Goal: Information Seeking & Learning: Learn about a topic

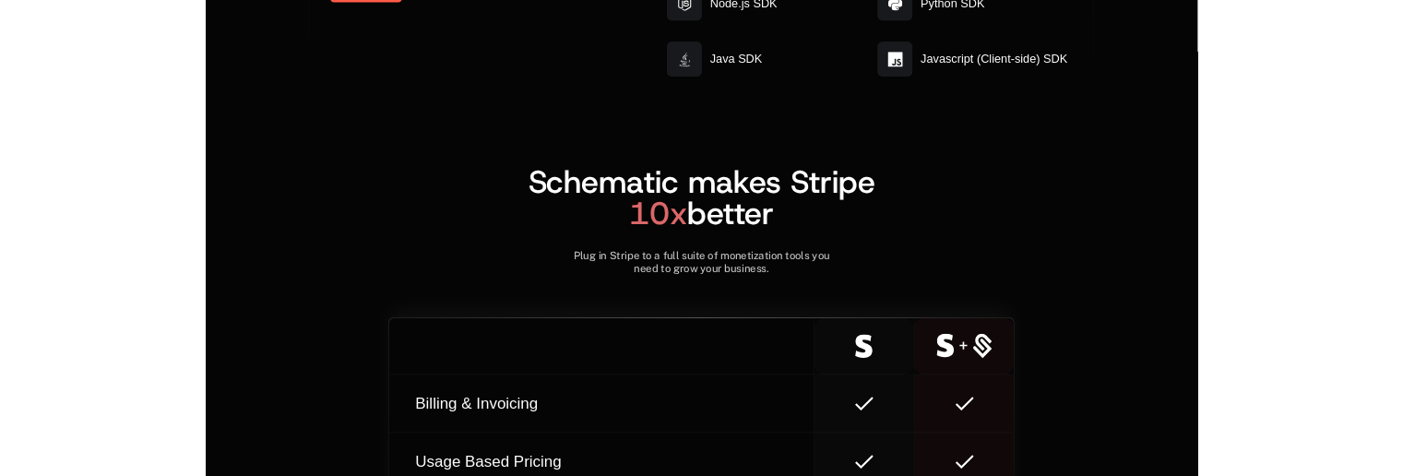
scroll to position [10301, 0]
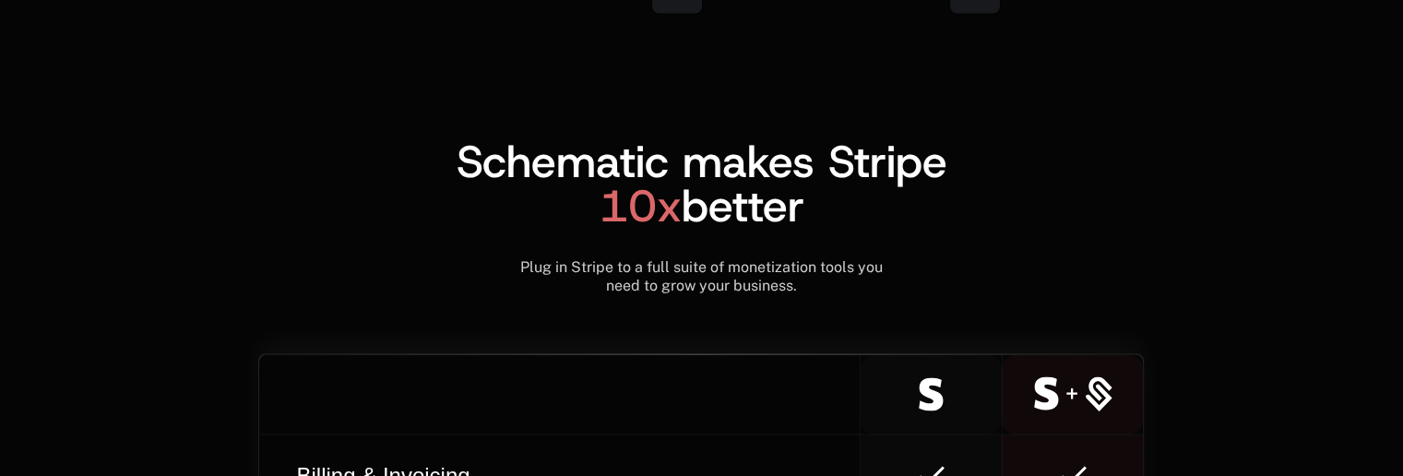
drag, startPoint x: 923, startPoint y: 388, endPoint x: 959, endPoint y: 386, distance: 36.0
click at [959, 386] on div at bounding box center [931, 393] width 96 height 33
drag, startPoint x: 1095, startPoint y: 383, endPoint x: 1107, endPoint y: 387, distance: 12.5
click at [1107, 387] on icon at bounding box center [1073, 393] width 78 height 35
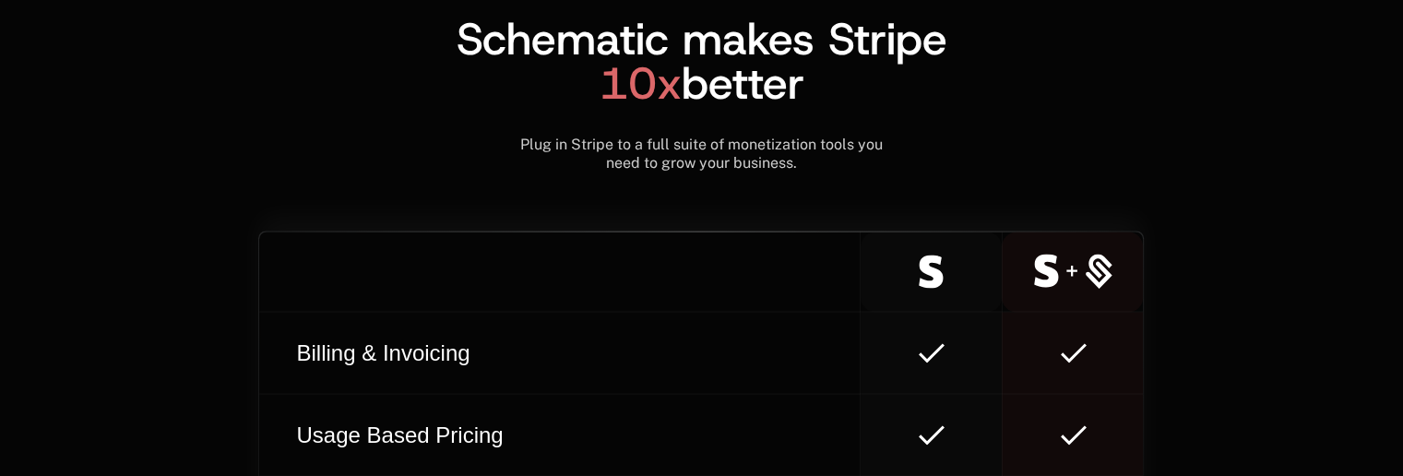
scroll to position [10485, 0]
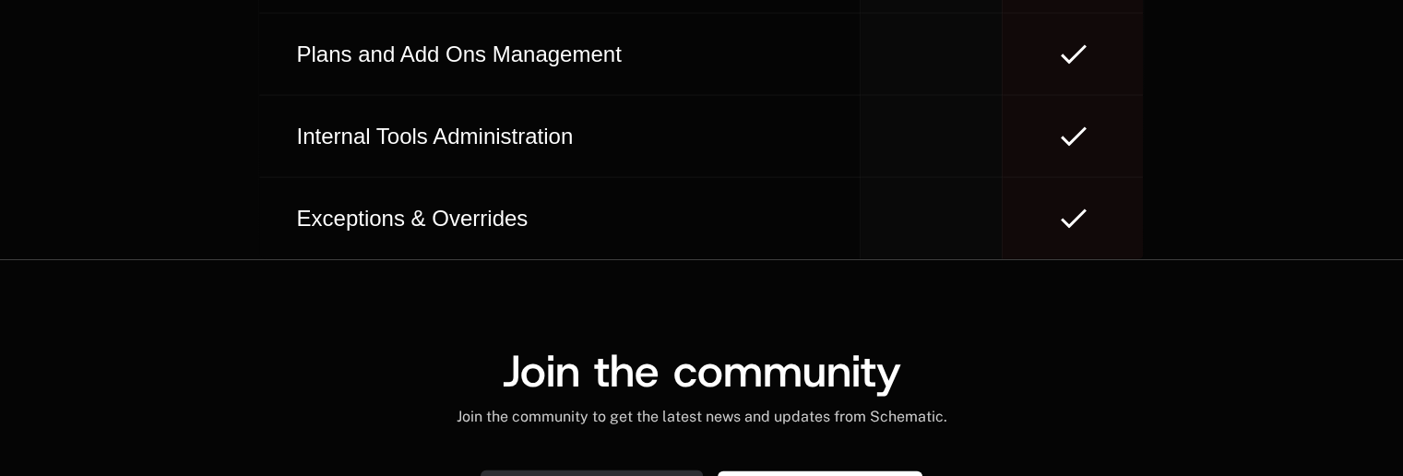
scroll to position [11430, 0]
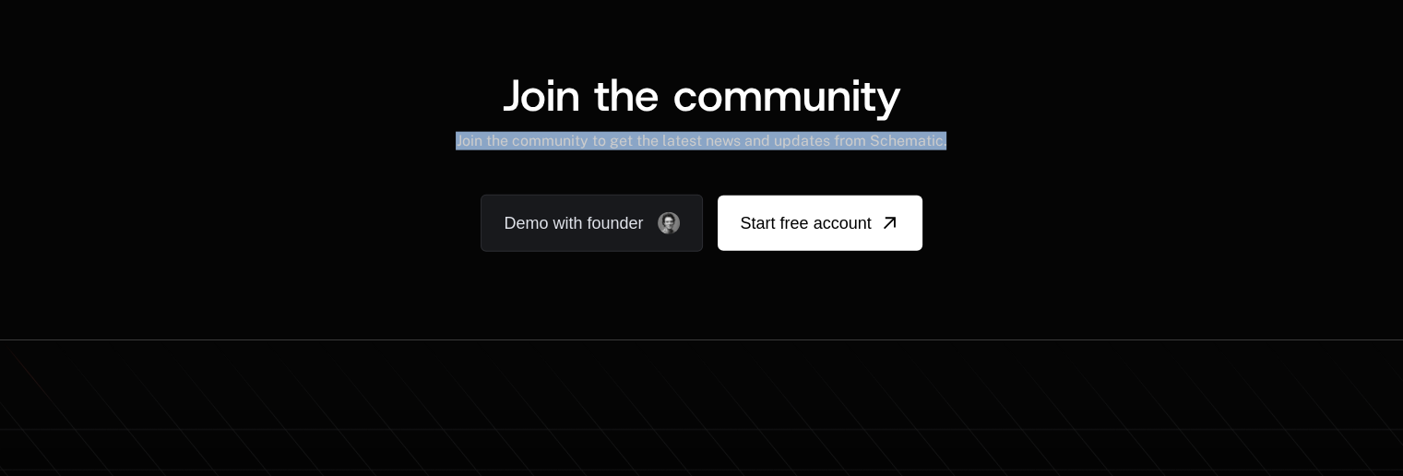
drag, startPoint x: 461, startPoint y: 138, endPoint x: 961, endPoint y: 145, distance: 500.1
click at [961, 145] on div "Join the community Join the community to get the latest news and updates from S…" at bounding box center [701, 112] width 1111 height 78
copy div "Join the community to get the latest news and updates from Schematic."
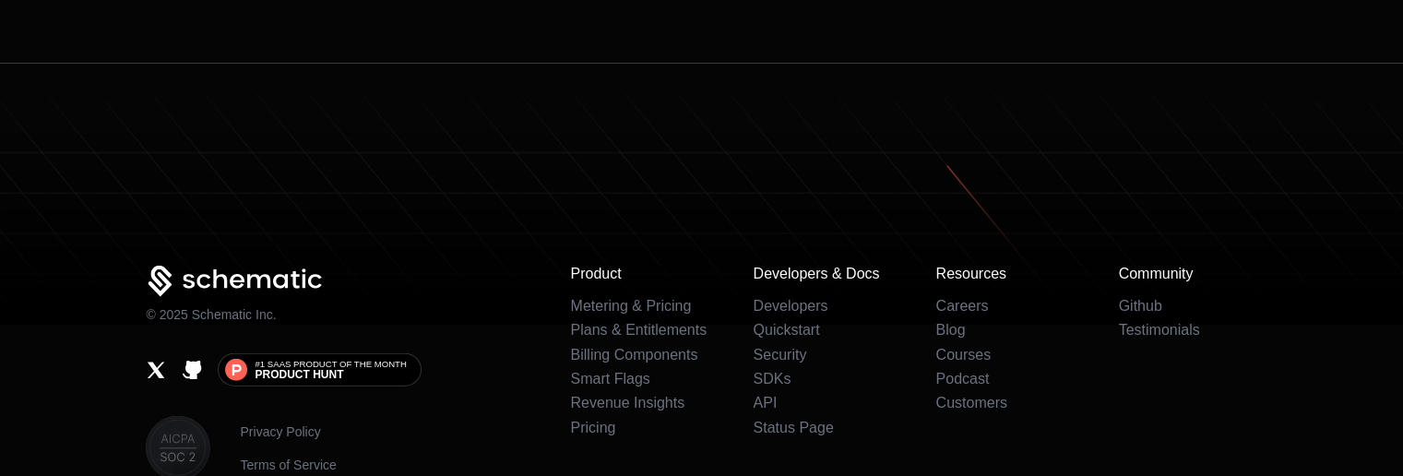
click at [476, 267] on div "© 2025 Schematic Inc." at bounding box center [343, 295] width 395 height 58
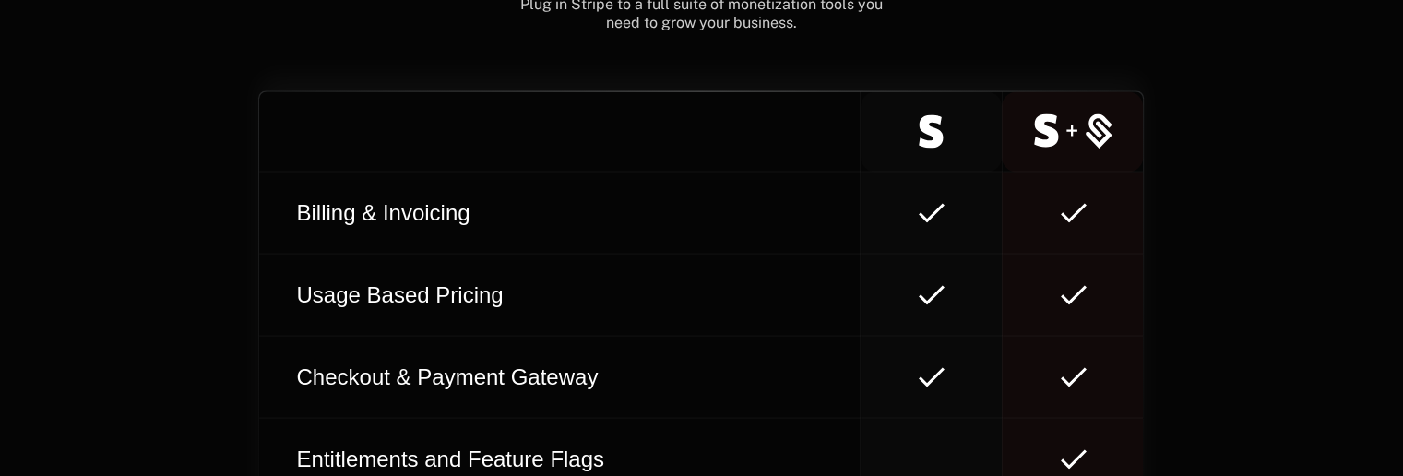
scroll to position [10577, 0]
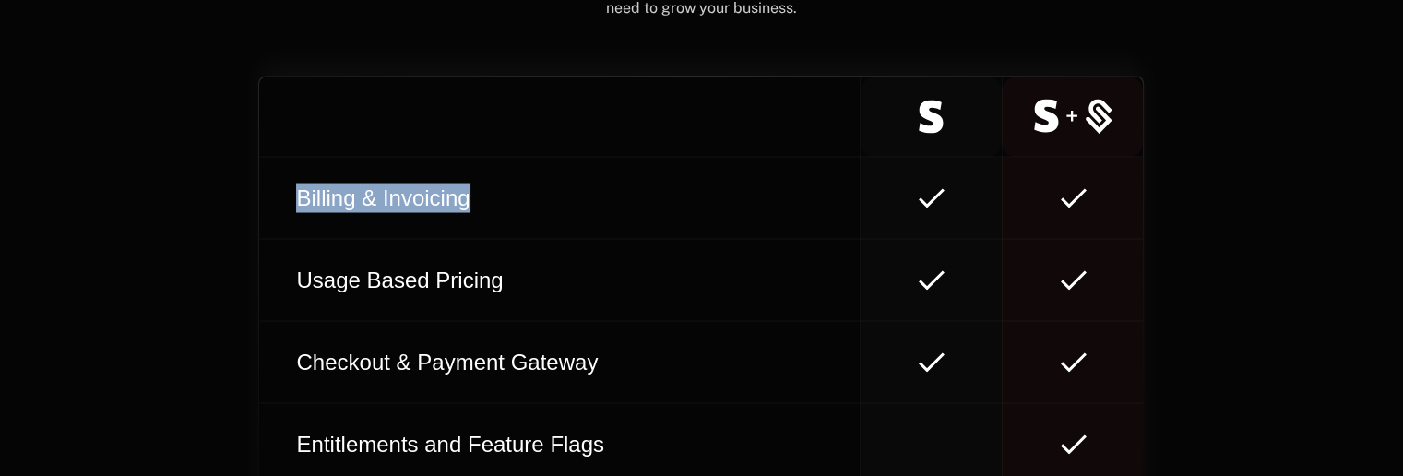
drag, startPoint x: 298, startPoint y: 195, endPoint x: 496, endPoint y: 197, distance: 198.4
click at [496, 197] on div "Billing & Invoicing" at bounding box center [560, 199] width 542 height 30
copy div "Billing & Invoicing"
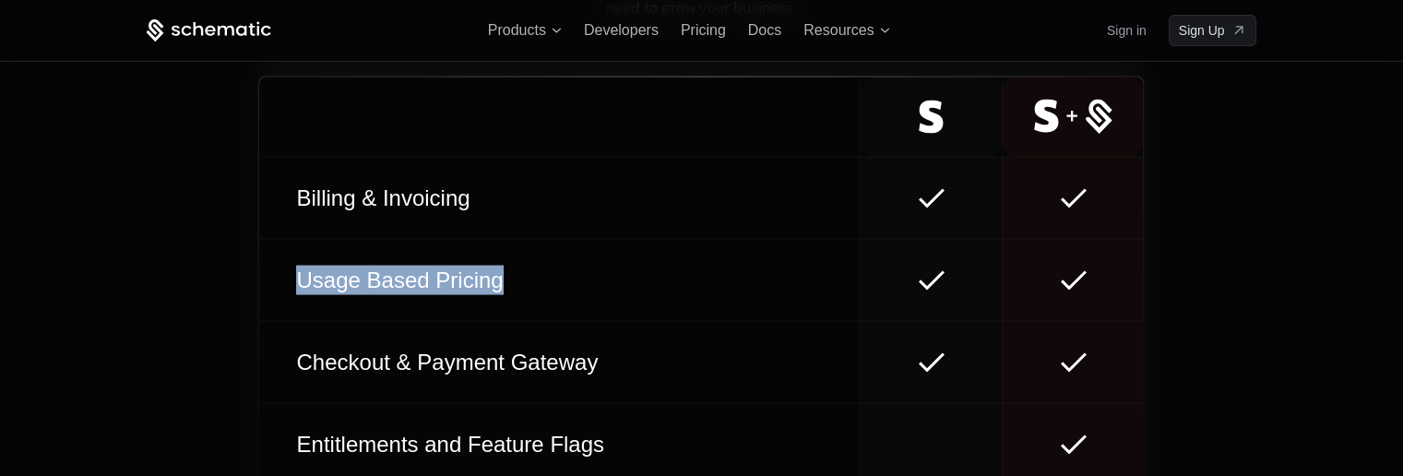
drag, startPoint x: 301, startPoint y: 285, endPoint x: 511, endPoint y: 284, distance: 210.4
click at [511, 284] on div "Usage Based Pricing" at bounding box center [560, 281] width 542 height 30
copy div "Usage Based Pricing"
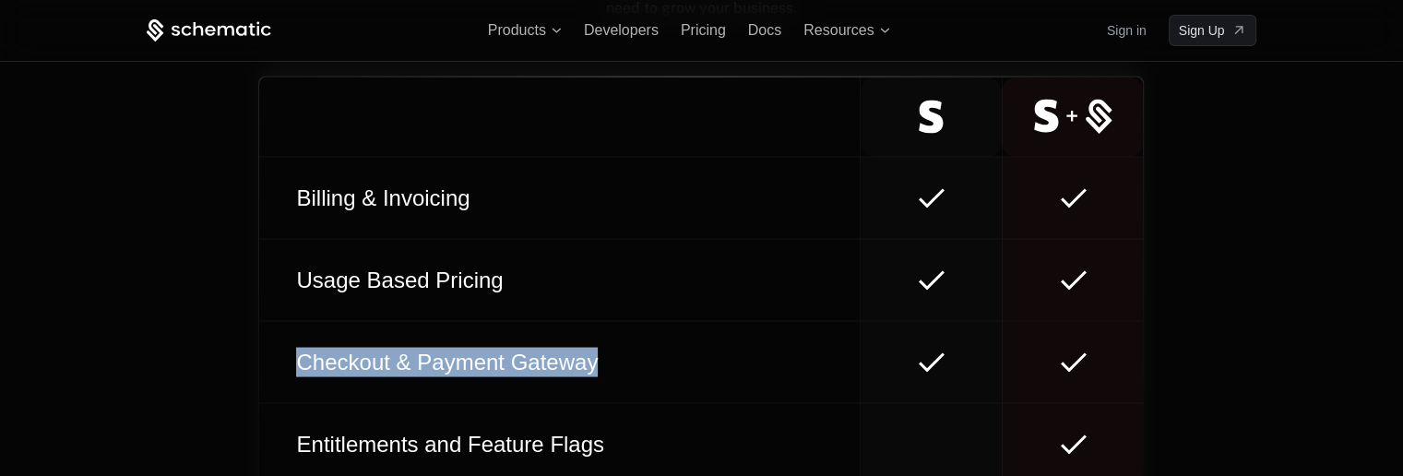
drag, startPoint x: 295, startPoint y: 367, endPoint x: 609, endPoint y: 370, distance: 313.7
click at [609, 370] on div "Checkout & Payment Gateway" at bounding box center [560, 363] width 542 height 30
copy div "Checkout & Payment Gateway"
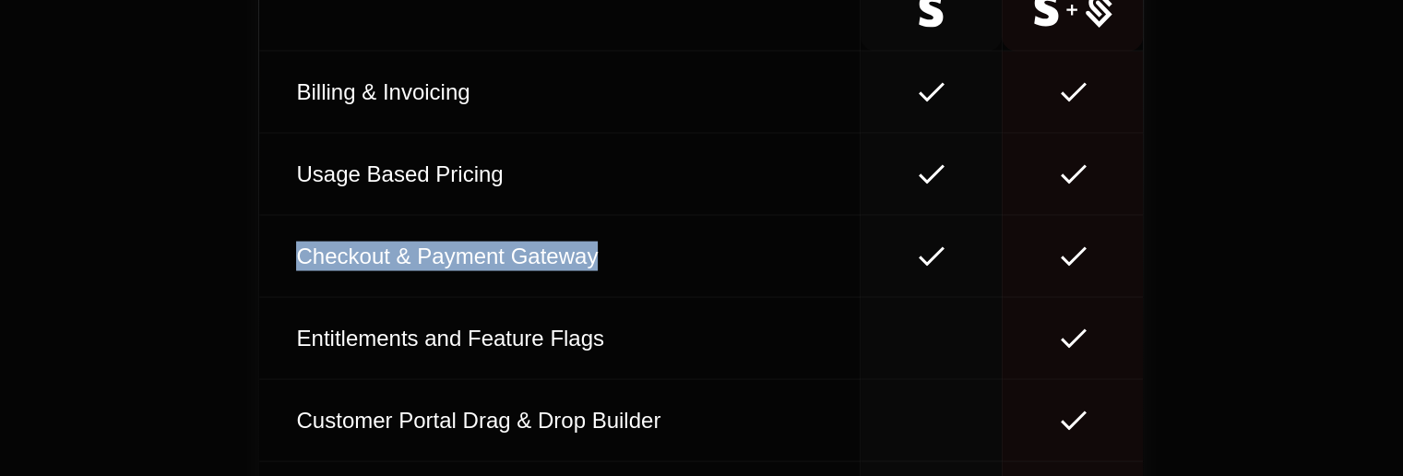
scroll to position [10651, 0]
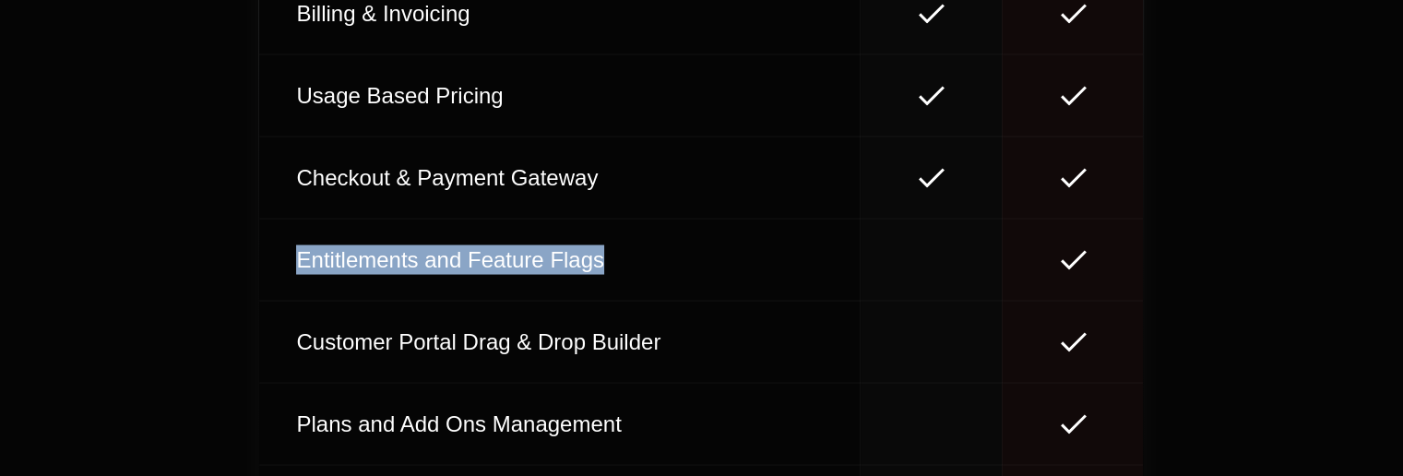
drag, startPoint x: 299, startPoint y: 259, endPoint x: 645, endPoint y: 258, distance: 346.0
click at [645, 258] on div "Entitlements and Feature Flags" at bounding box center [560, 260] width 542 height 30
copy div "Entitlements and Feature Flags"
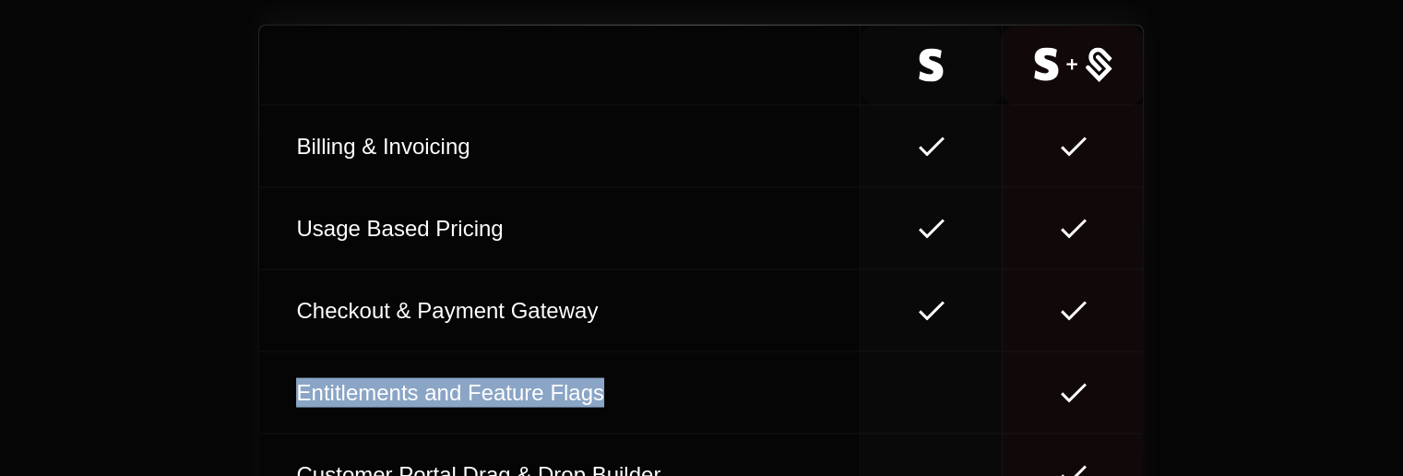
scroll to position [10784, 0]
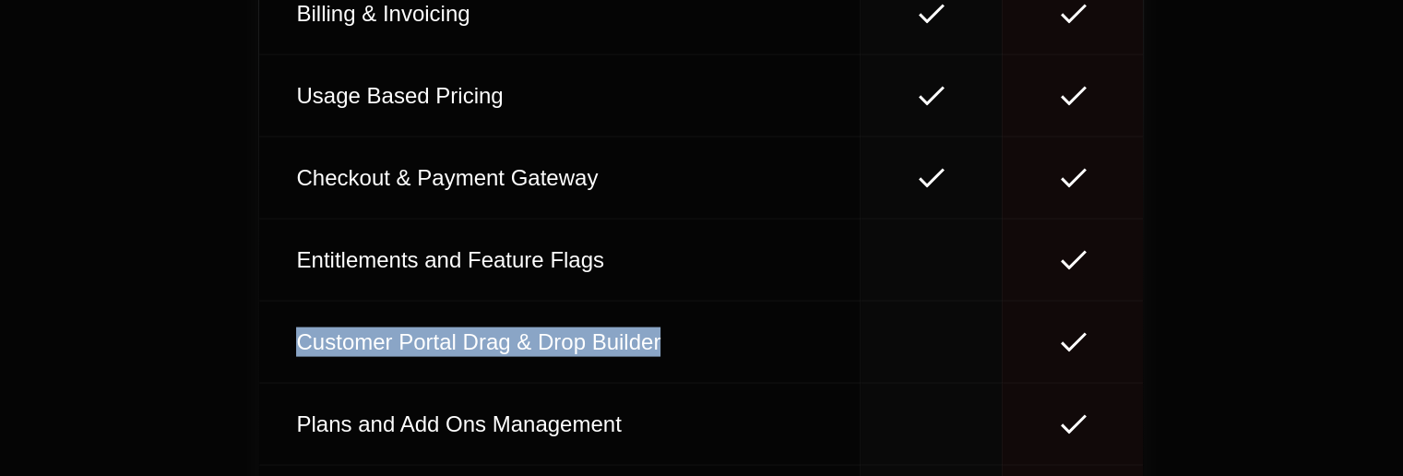
drag, startPoint x: 297, startPoint y: 340, endPoint x: 710, endPoint y: 338, distance: 412.4
click at [710, 338] on div "Customer Portal Drag & Drop Builder" at bounding box center [560, 343] width 542 height 30
copy div "Customer Portal Drag & Drop Builder"
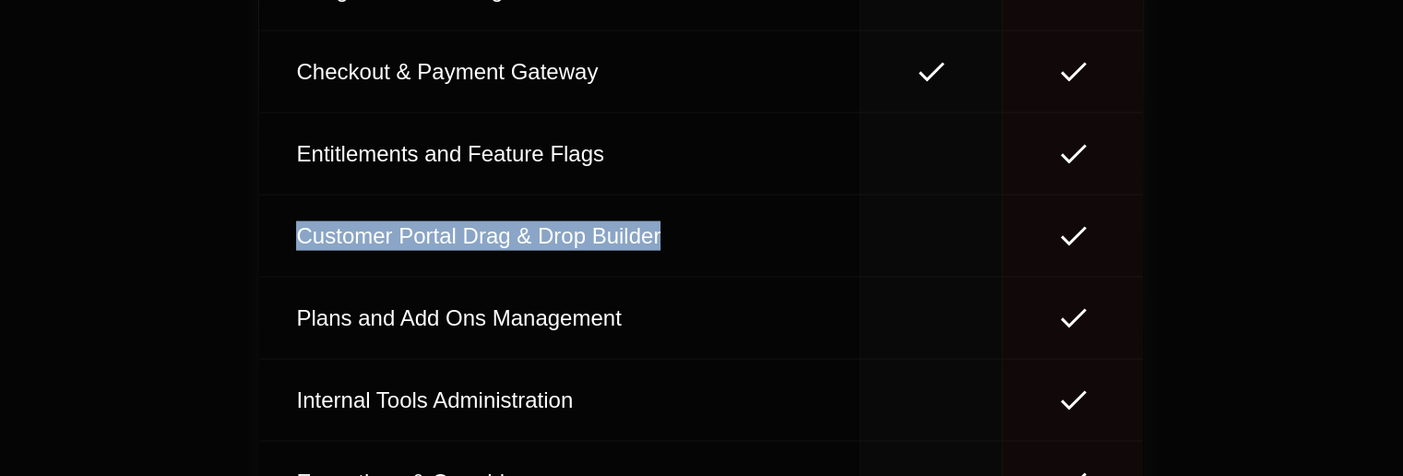
scroll to position [10898, 0]
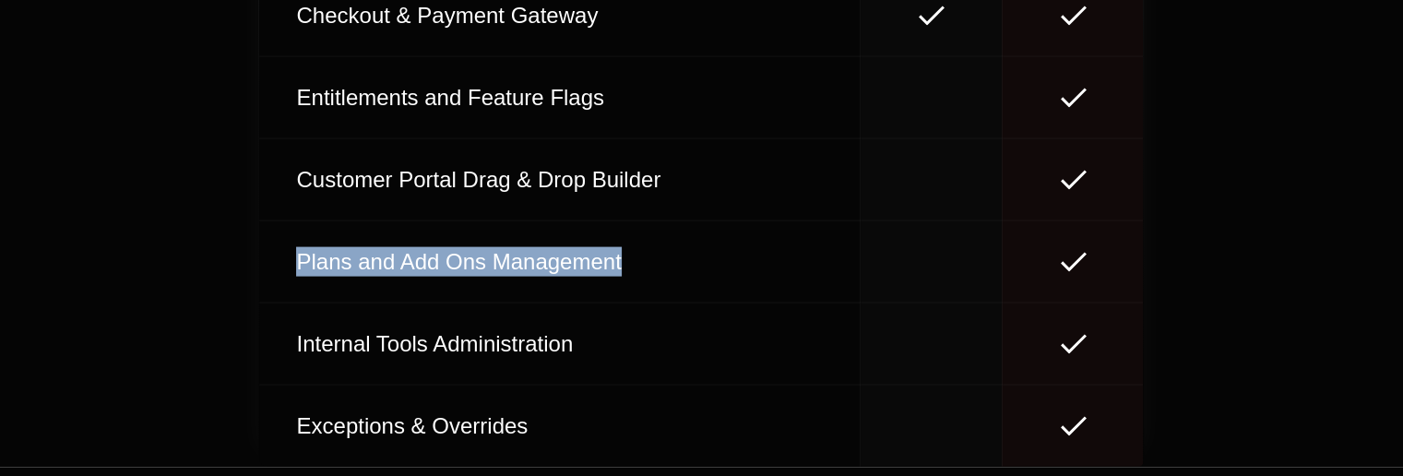
drag, startPoint x: 302, startPoint y: 233, endPoint x: 695, endPoint y: 237, distance: 393.1
click at [695, 247] on div "Plans and Add Ons Management" at bounding box center [560, 262] width 542 height 30
copy div "Plans and Add Ons Management"
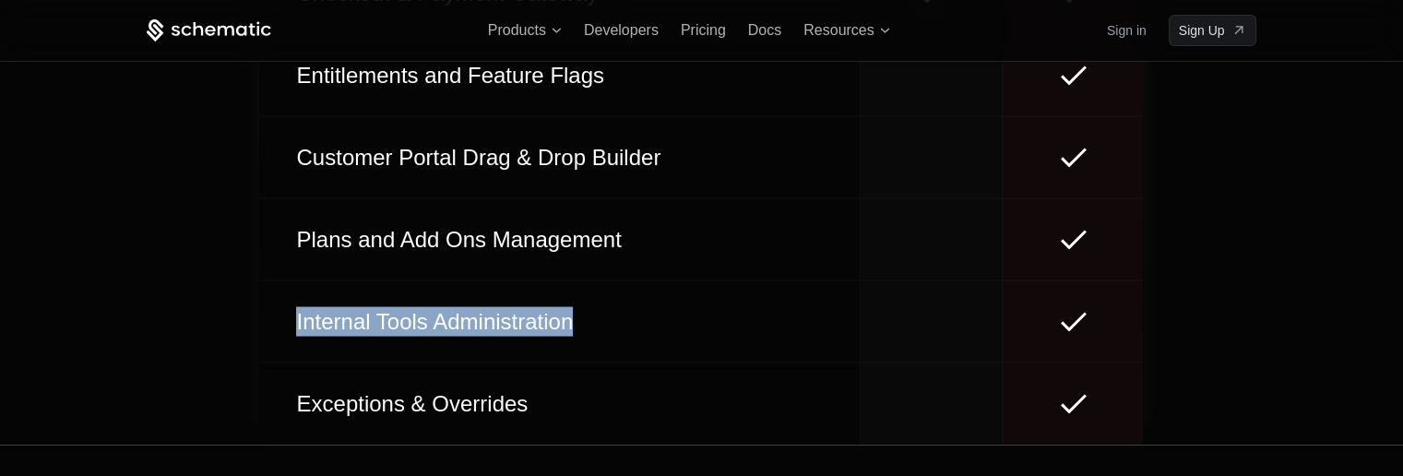
drag, startPoint x: 298, startPoint y: 318, endPoint x: 569, endPoint y: 316, distance: 271.3
click at [569, 316] on div "Internal Tools Administration" at bounding box center [560, 322] width 542 height 30
copy div "Internal Tools Administration"
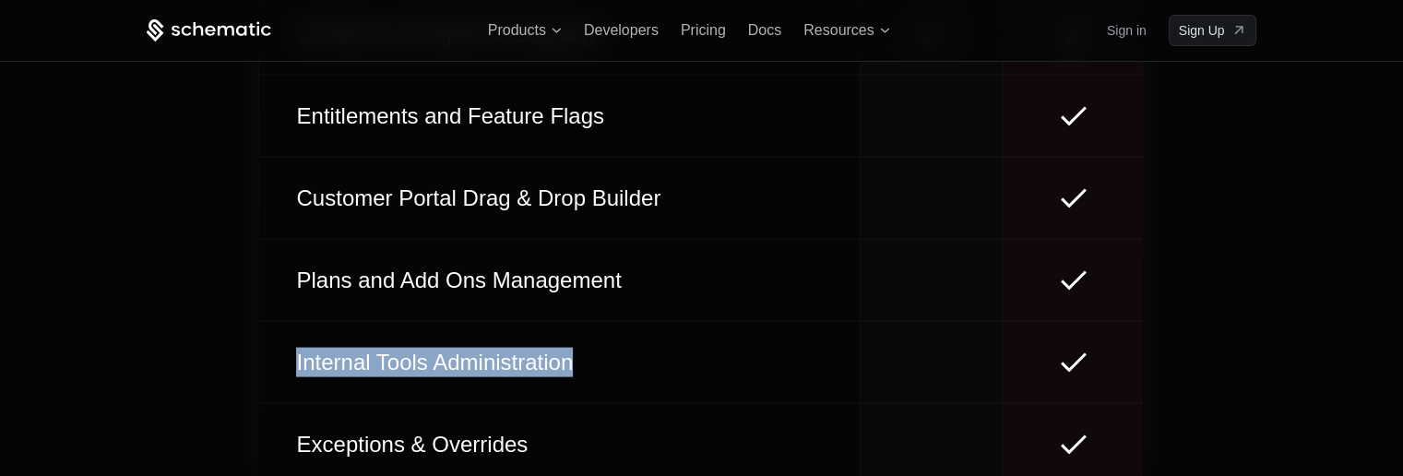
scroll to position [10769, 0]
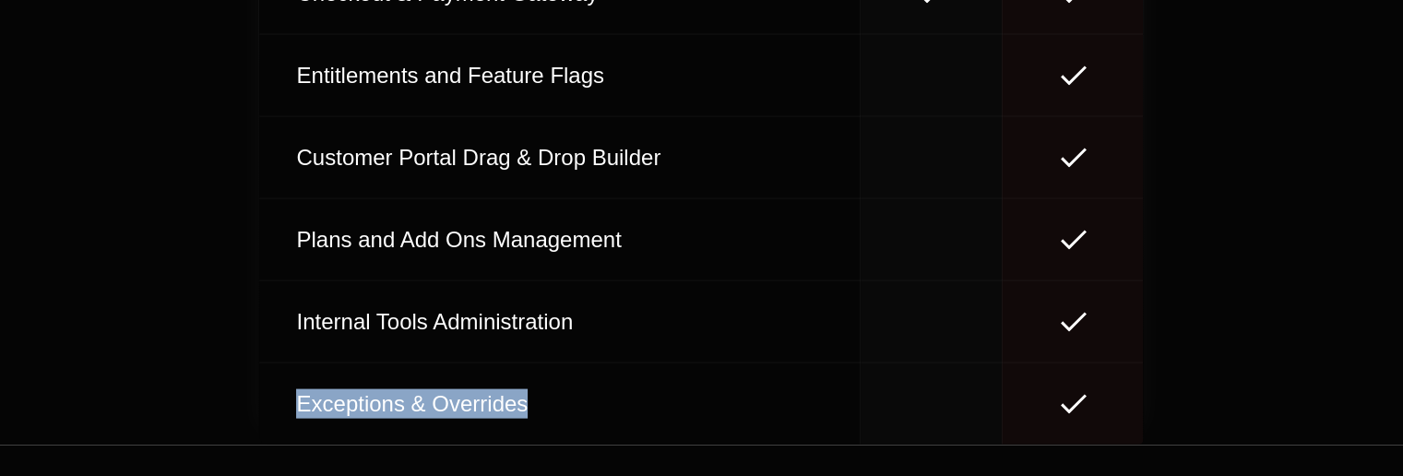
drag, startPoint x: 355, startPoint y: 396, endPoint x: 594, endPoint y: 396, distance: 239.0
click at [594, 396] on div "Exceptions & Overrides" at bounding box center [560, 404] width 542 height 30
copy div "Exceptions & Overrides"
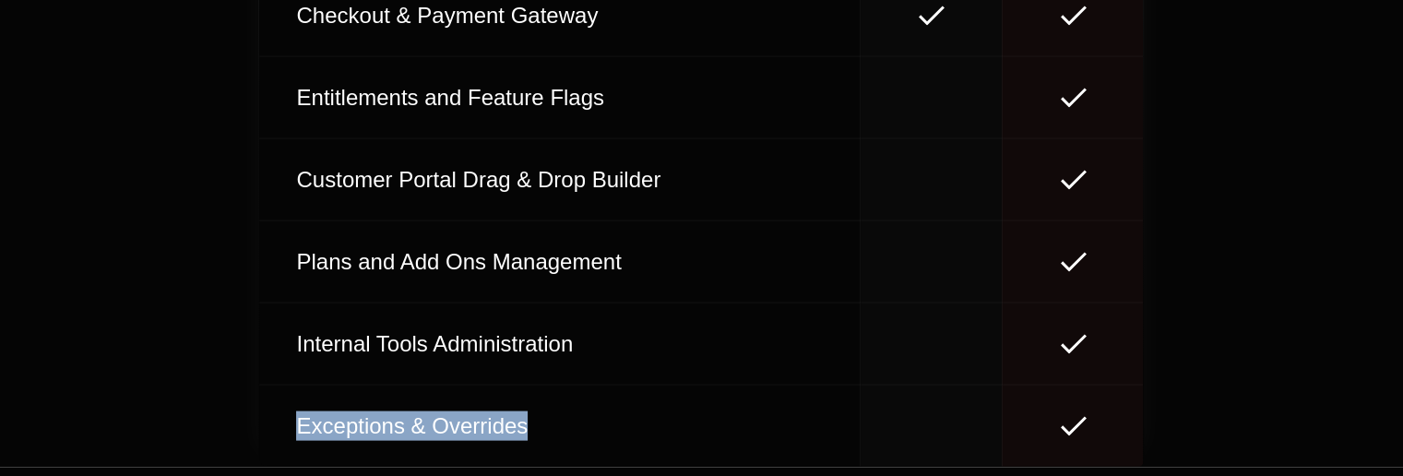
scroll to position [10791, 0]
